Goal: Register for event/course

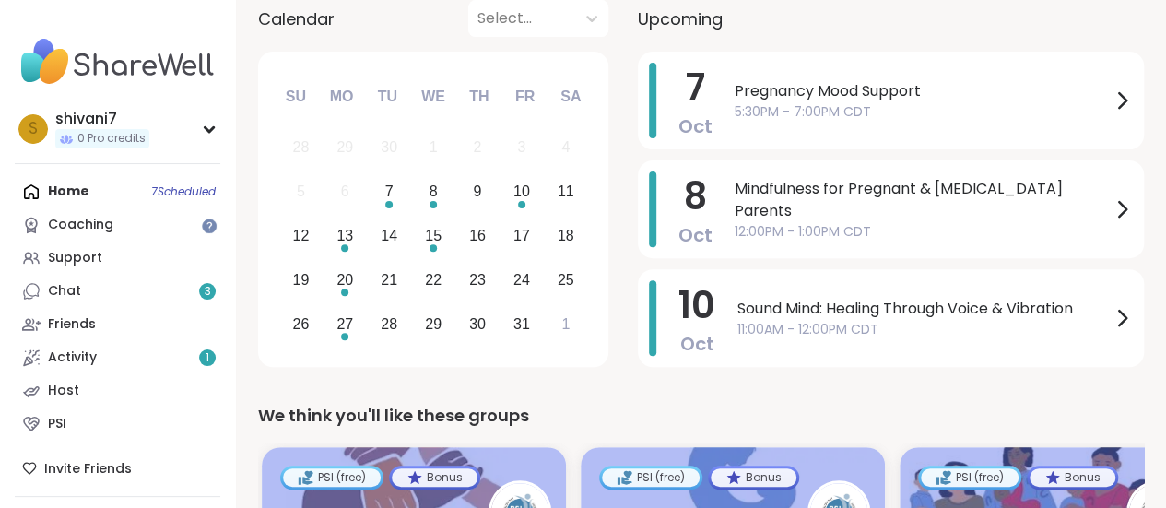
scroll to position [221, 0]
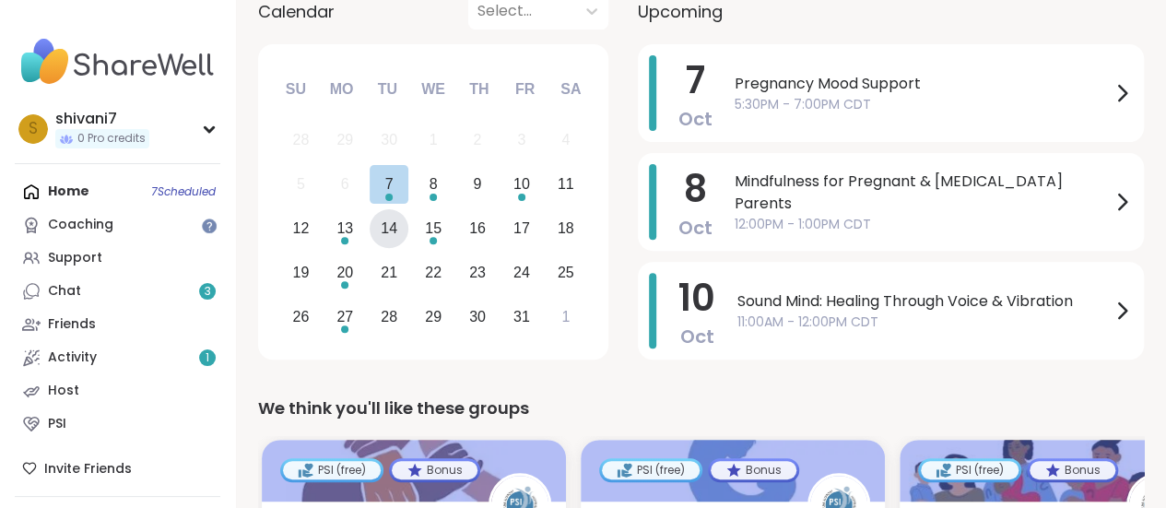
click at [384, 233] on div "14" at bounding box center [389, 228] width 17 height 25
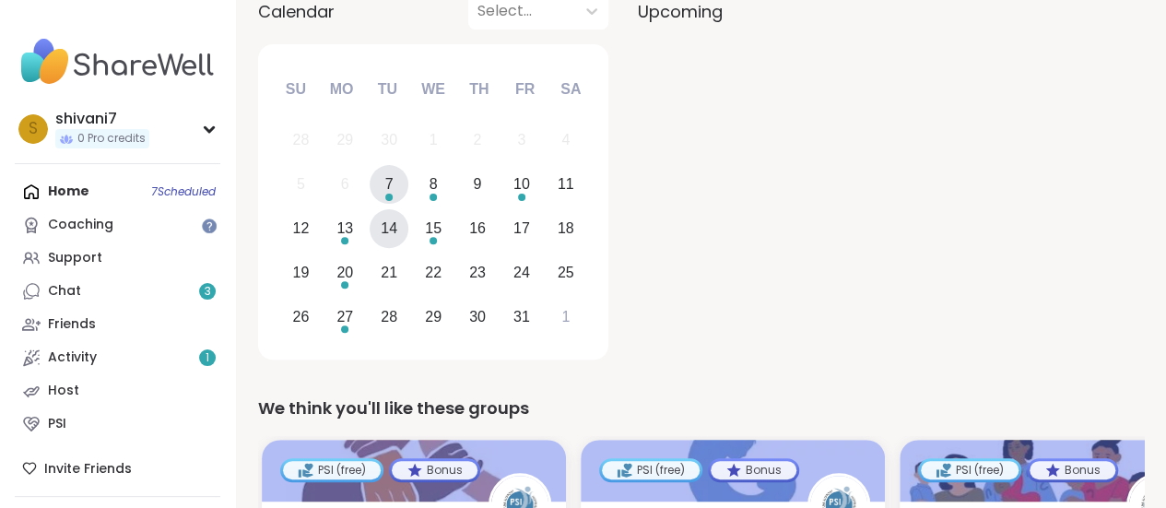
click at [395, 175] on div "7" at bounding box center [390, 185] width 40 height 40
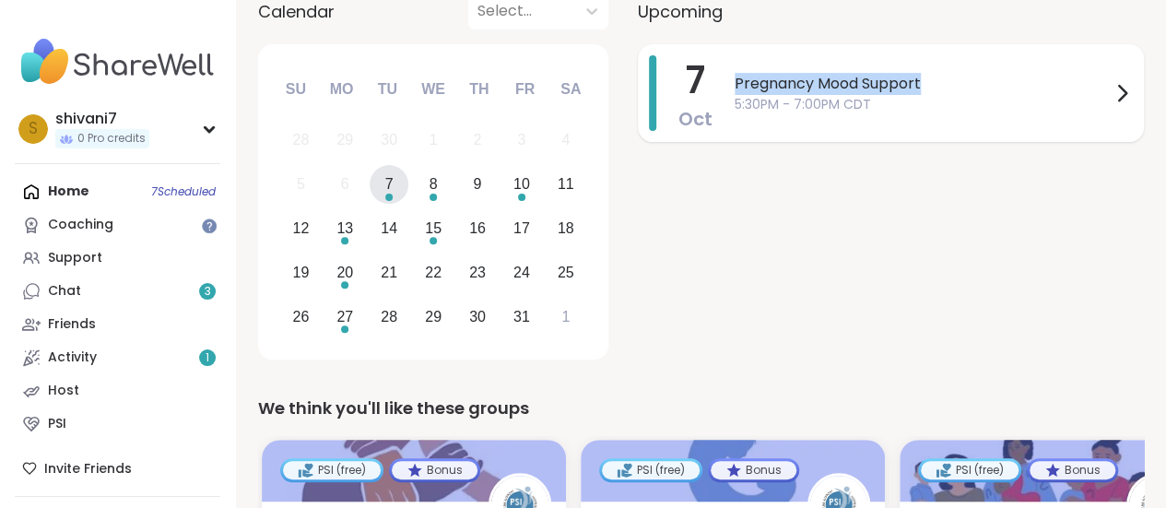
drag, startPoint x: 891, startPoint y: 78, endPoint x: 717, endPoint y: 88, distance: 173.6
click at [717, 88] on div "[DATE] Pregnancy Mood Support 5:30PM - 7:00PM CDT" at bounding box center [891, 93] width 506 height 98
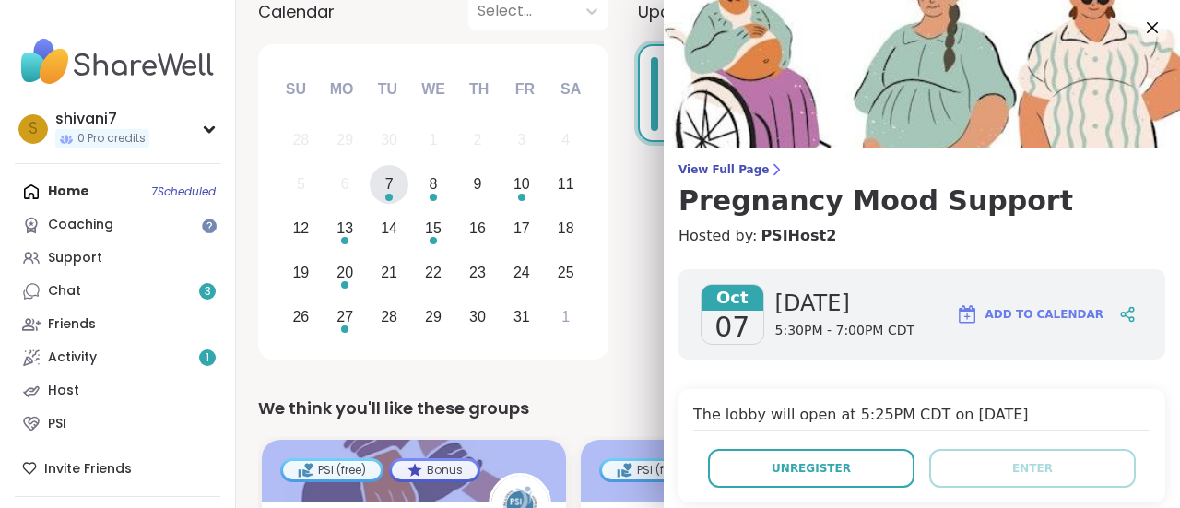
copy span "Pregnancy Mood Support"
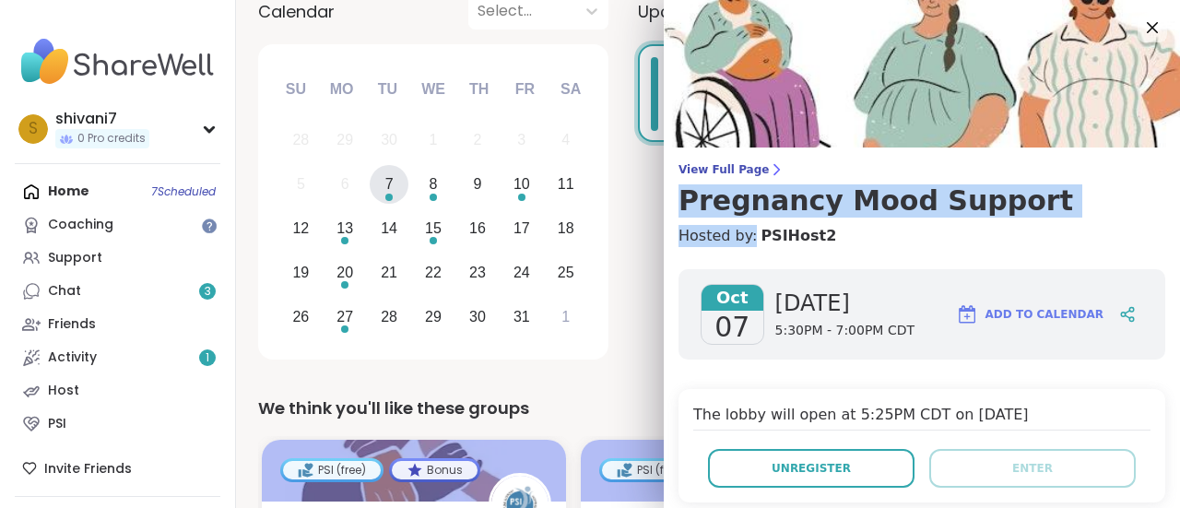
drag, startPoint x: 1006, startPoint y: 224, endPoint x: 659, endPoint y: 213, distance: 346.8
click at [664, 213] on div "View Full Page Pregnancy Mood Support Hosted by: PSIHost2" at bounding box center [922, 204] width 516 height 85
copy div "Pregnancy Mood Support Hosted by:"
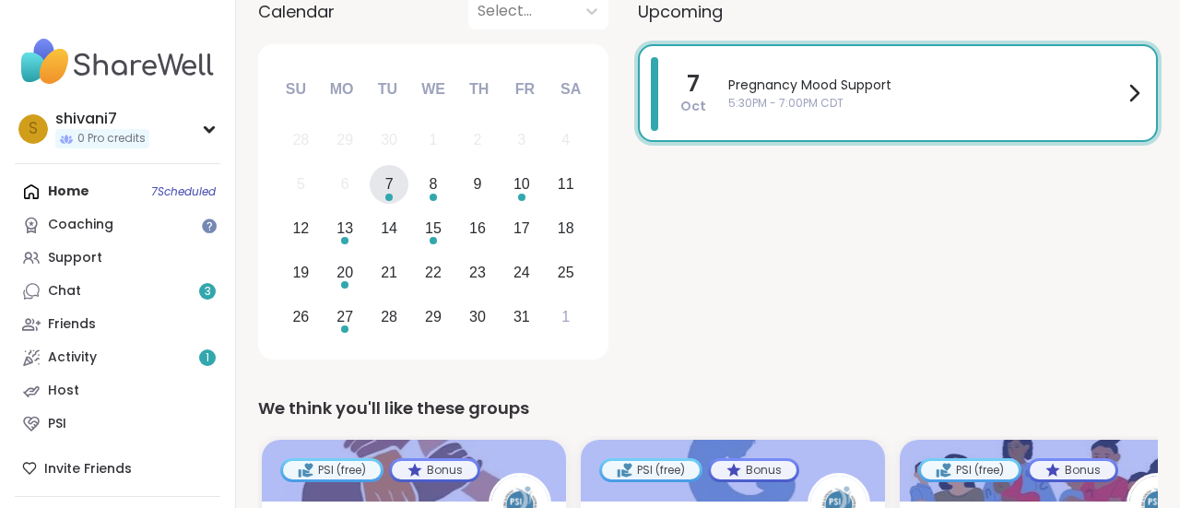
click at [227, 53] on div "s shivani7 0 Pro credits Profile Membership Settings Help Home 7 Scheduled Coac…" at bounding box center [118, 276] width 236 height 553
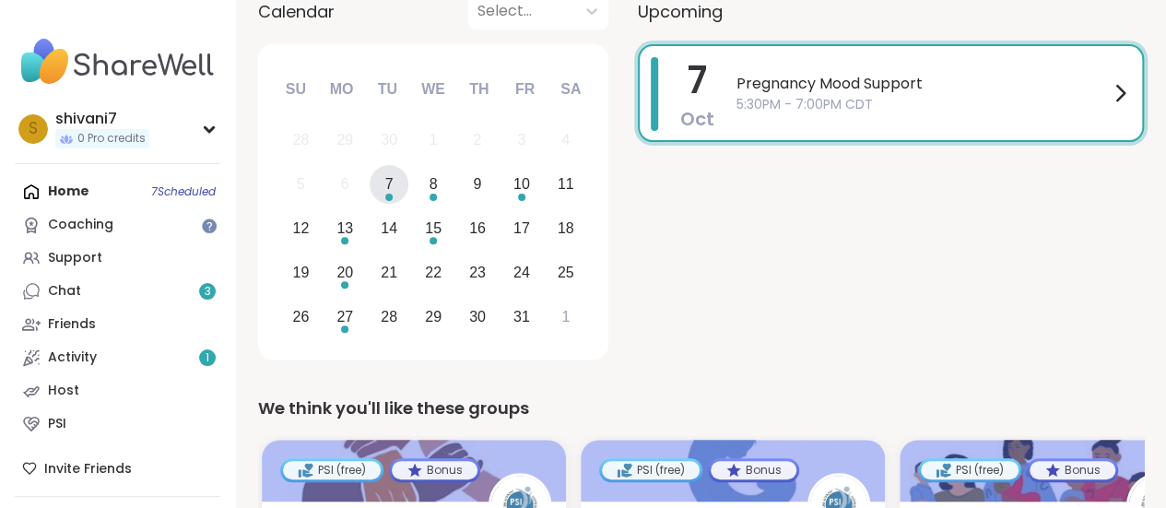
scroll to position [0, 0]
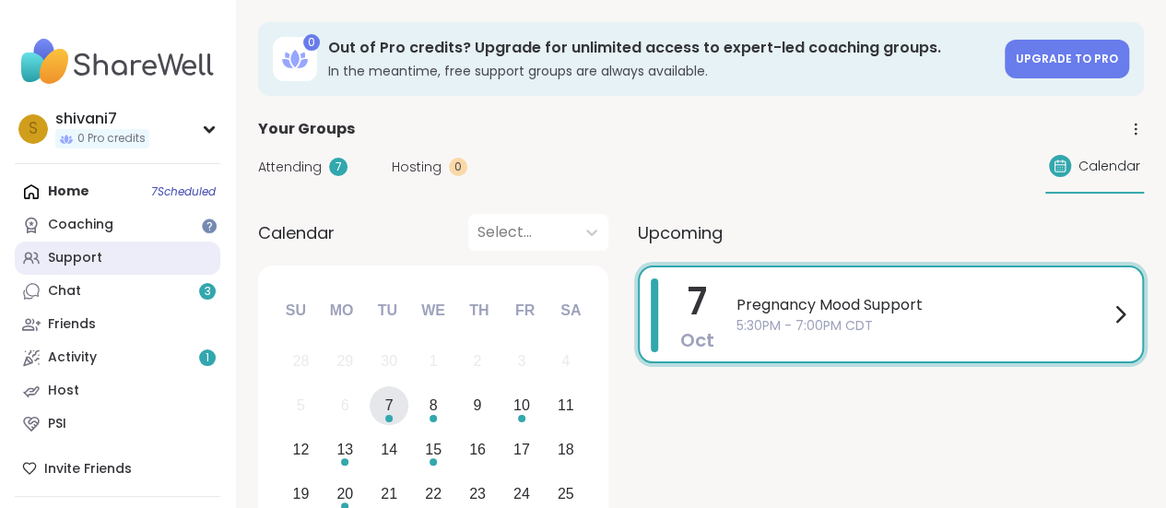
click at [102, 260] on link "Support" at bounding box center [118, 258] width 206 height 33
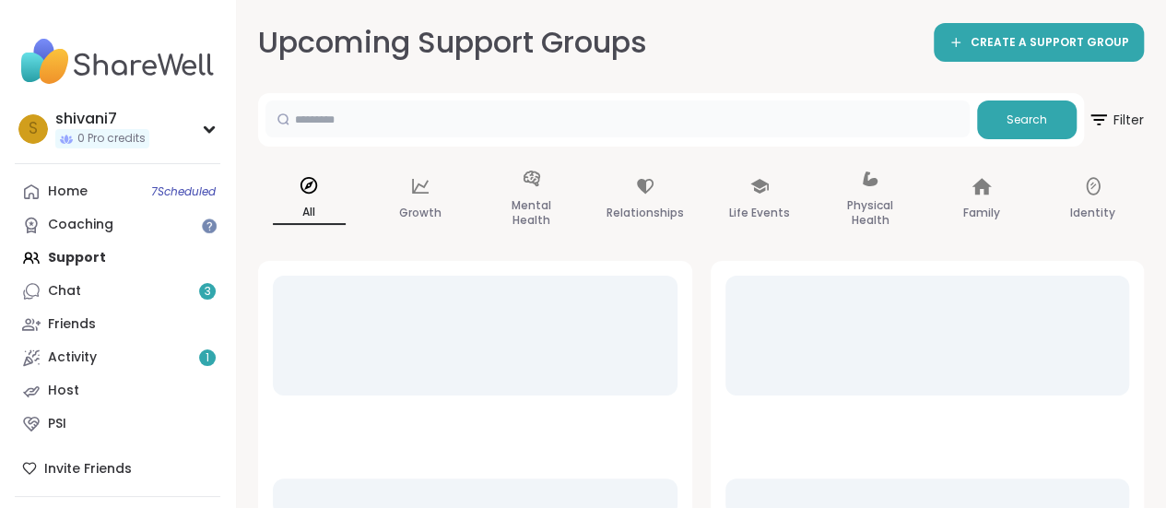
click at [490, 124] on input "text" at bounding box center [618, 118] width 704 height 37
paste input "**********"
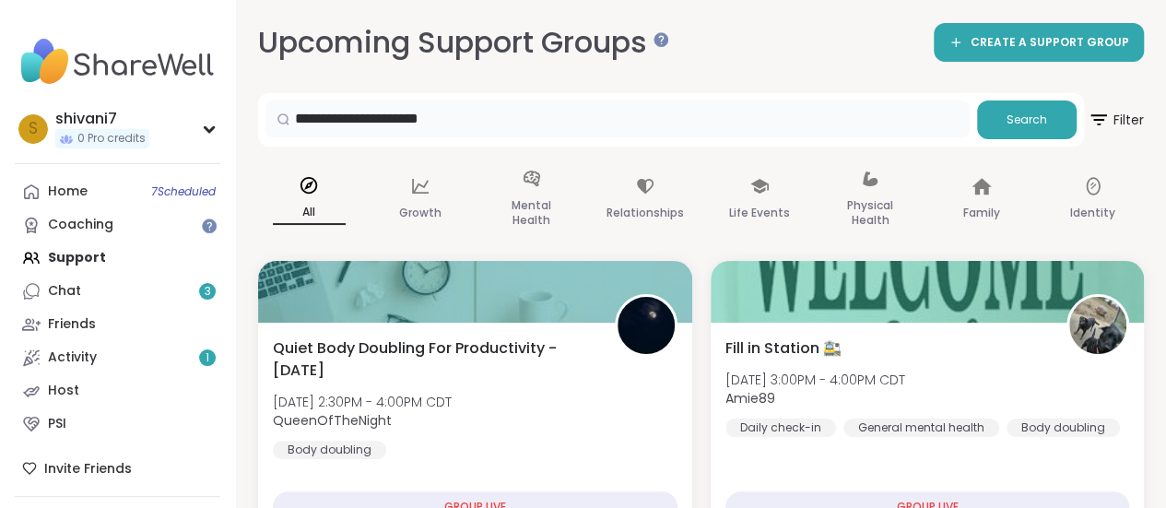
type input "**********"
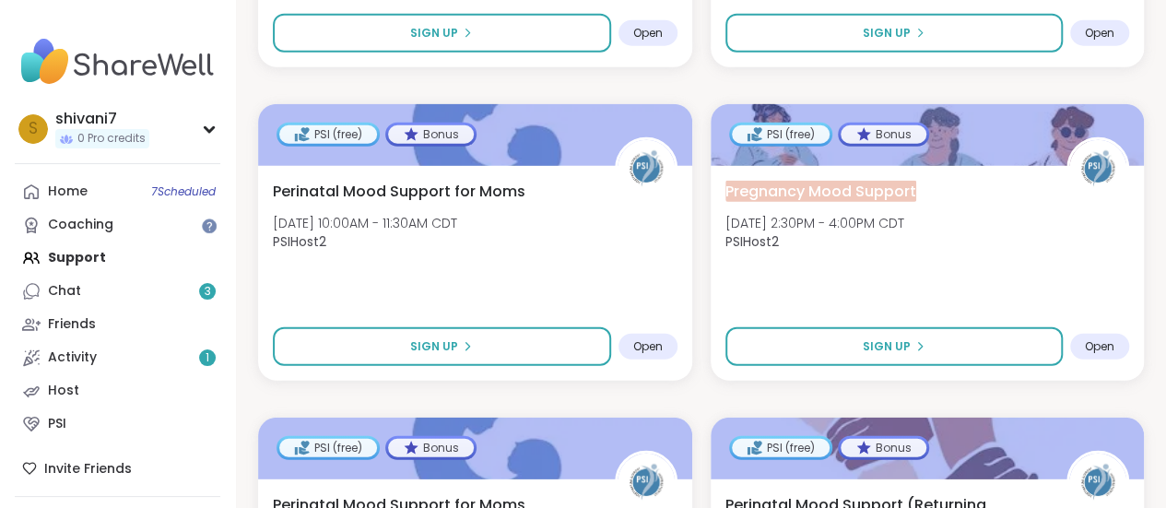
scroll to position [2397, 0]
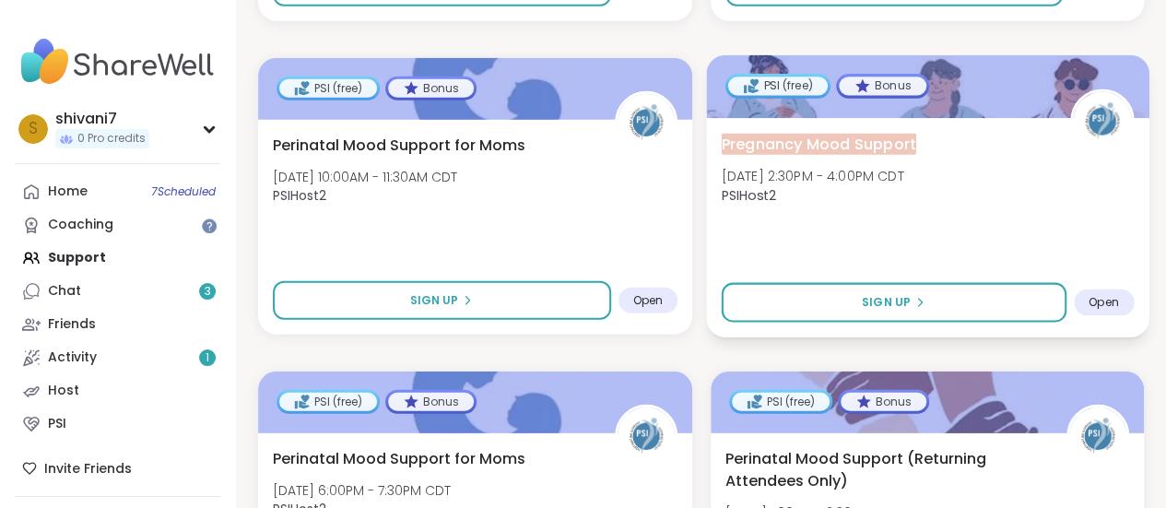
click at [870, 322] on div "Pregnancy Mood Support [DATE] 2:30PM - 4:00PM CDT PSIHost2 Sign Up Open" at bounding box center [927, 227] width 443 height 219
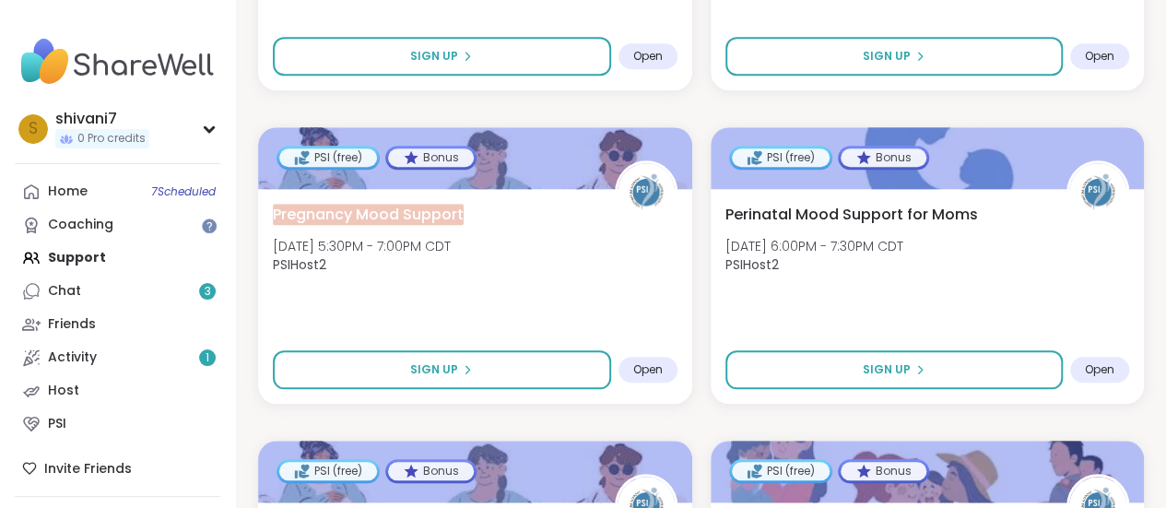
scroll to position [4241, 0]
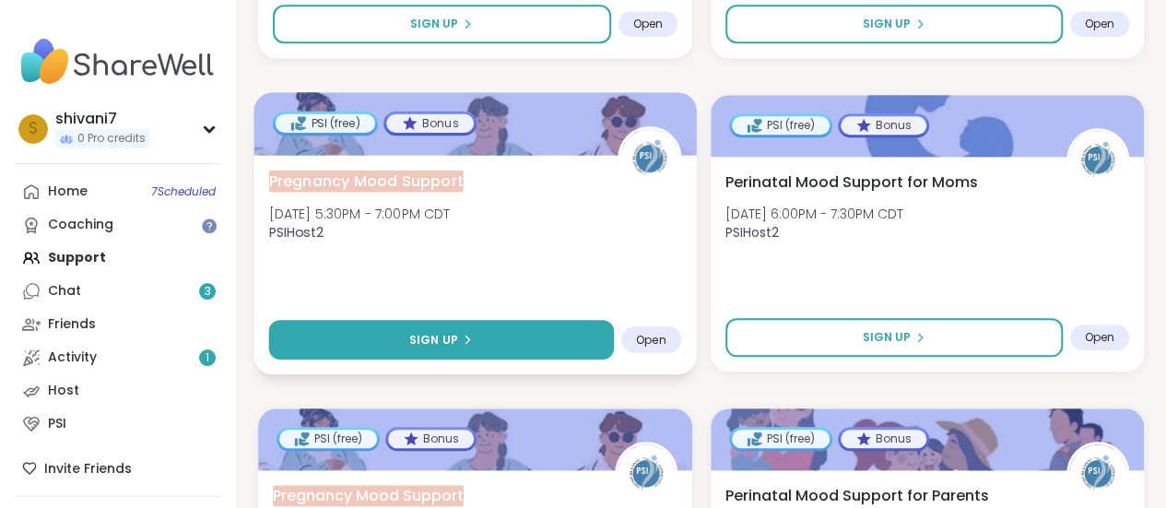
click at [453, 321] on button "Sign Up" at bounding box center [441, 340] width 345 height 40
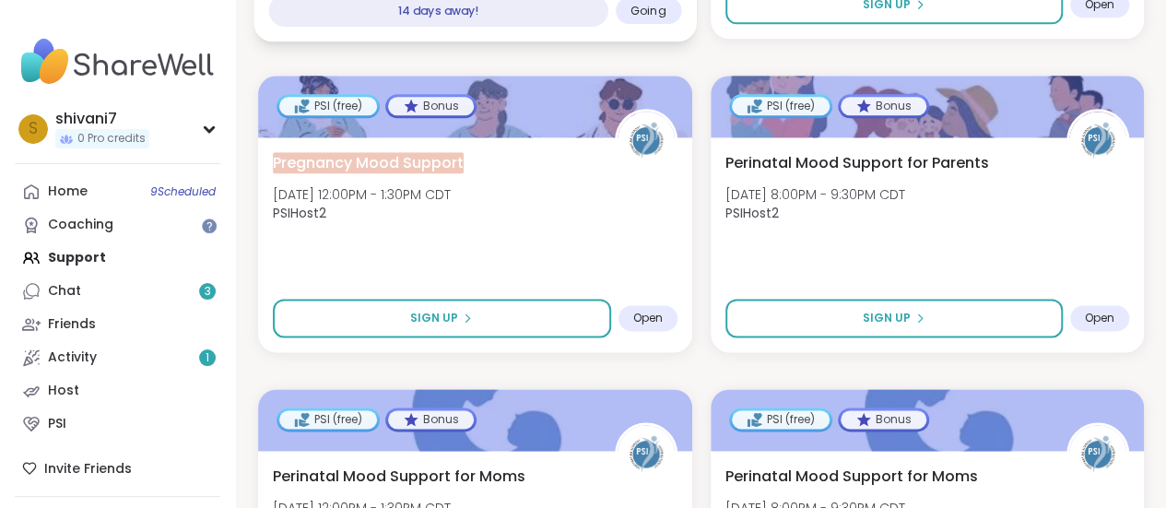
scroll to position [4575, 0]
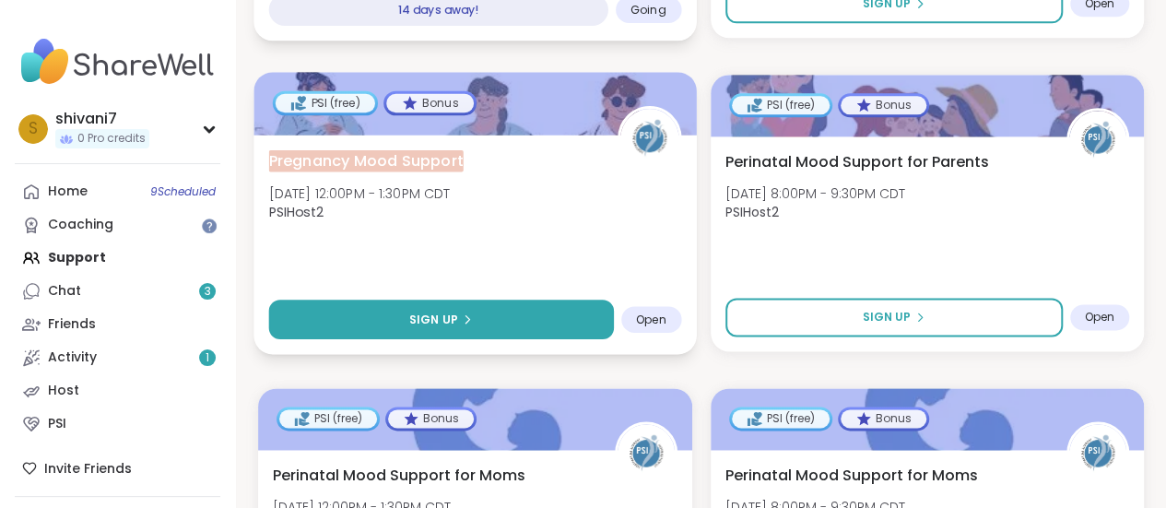
click at [553, 301] on button "Sign Up" at bounding box center [441, 320] width 345 height 40
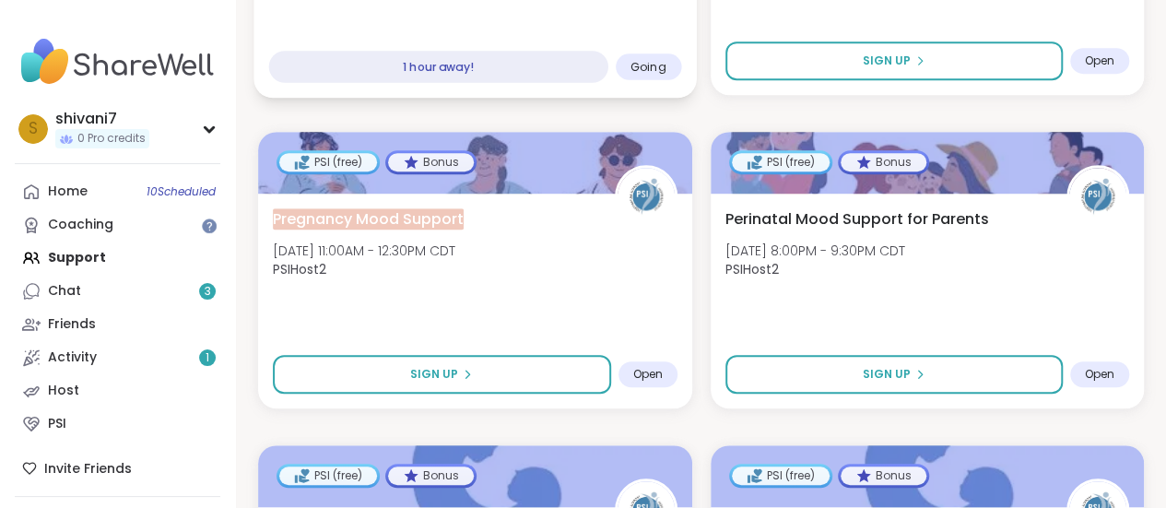
scroll to position [516, 0]
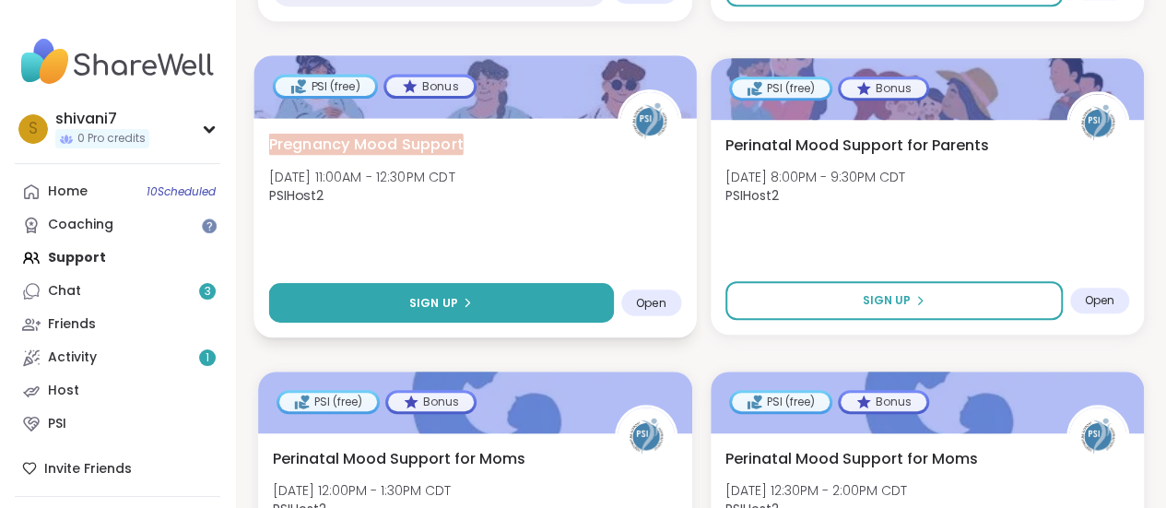
click at [455, 316] on button "Sign Up" at bounding box center [441, 303] width 345 height 40
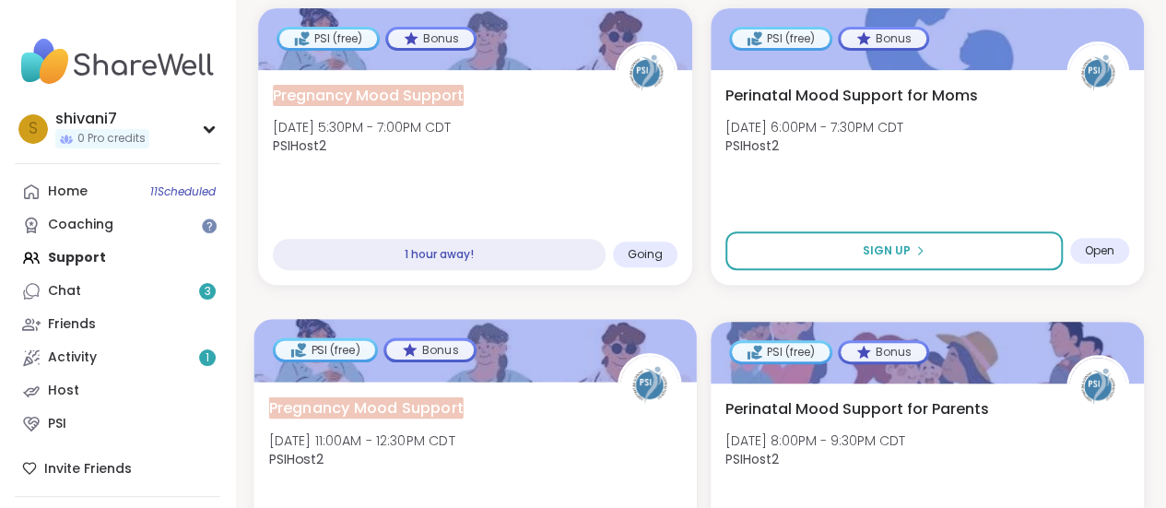
scroll to position [295, 0]
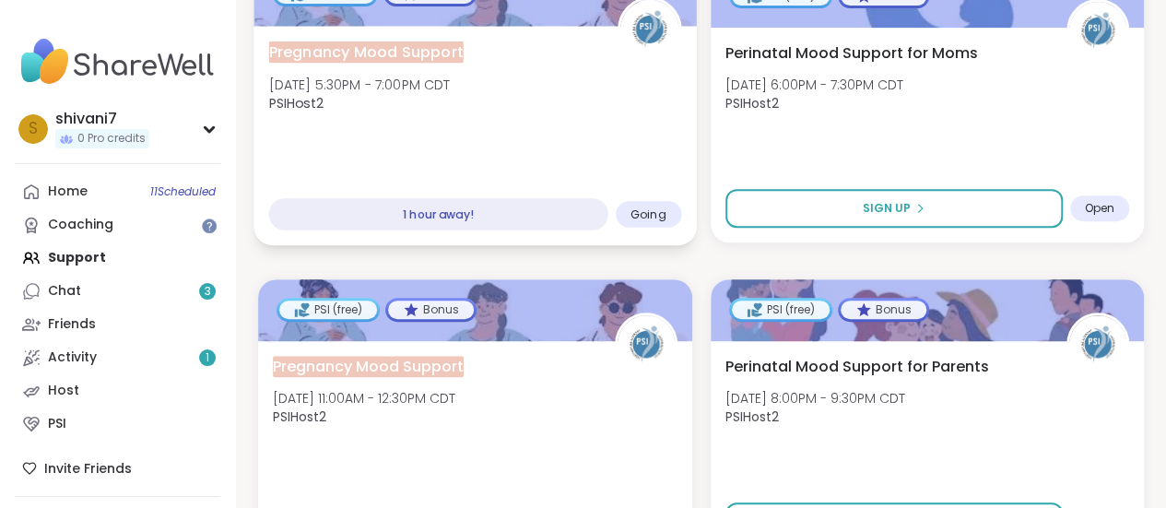
click at [430, 211] on div "1 hour away!" at bounding box center [438, 214] width 339 height 32
click at [661, 211] on span "Going" at bounding box center [649, 214] width 36 height 15
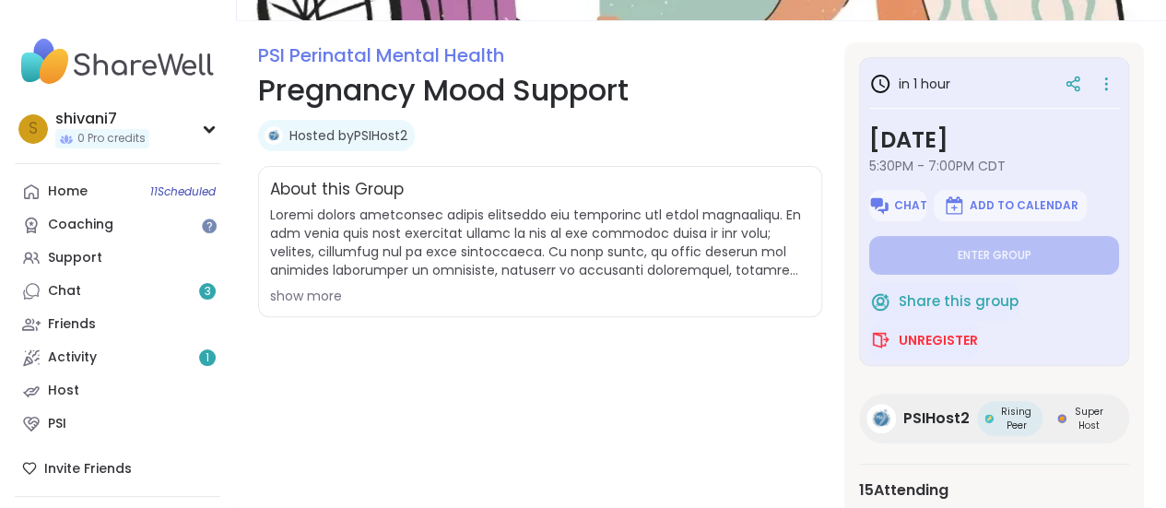
scroll to position [149, 0]
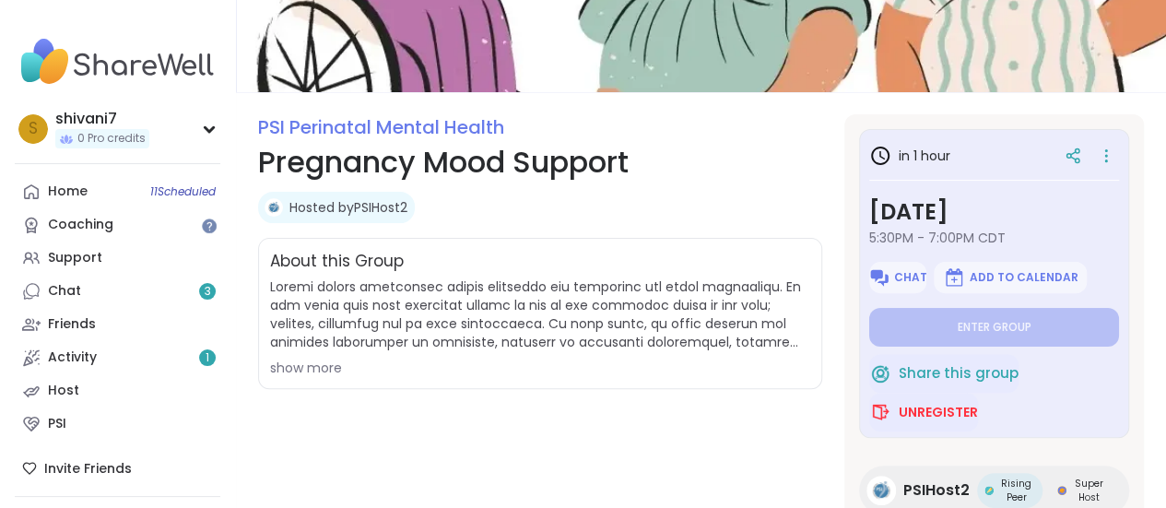
click at [321, 368] on div "show more" at bounding box center [540, 368] width 540 height 18
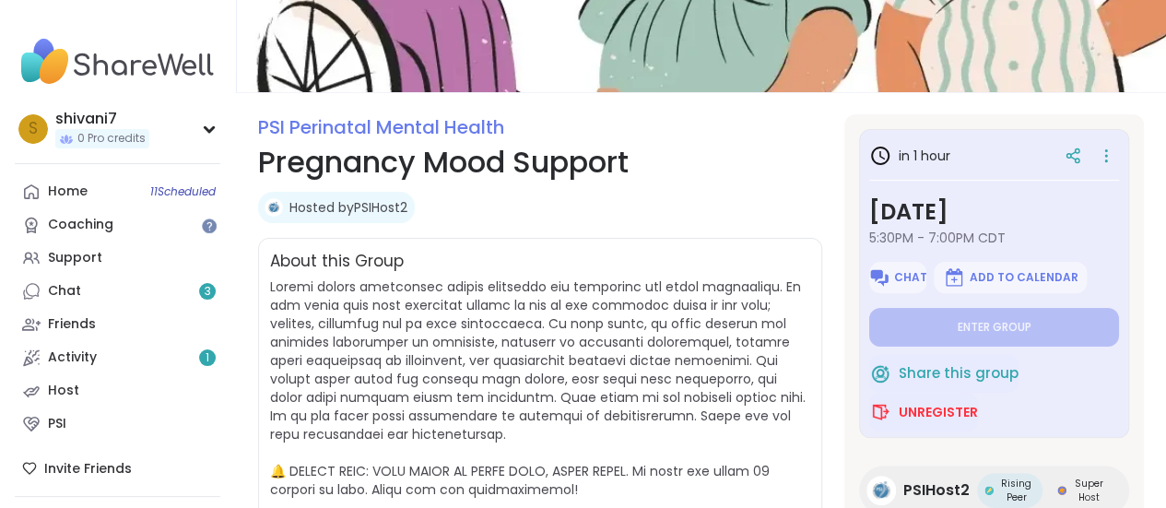
scroll to position [594, 0]
